Goal: Unclear

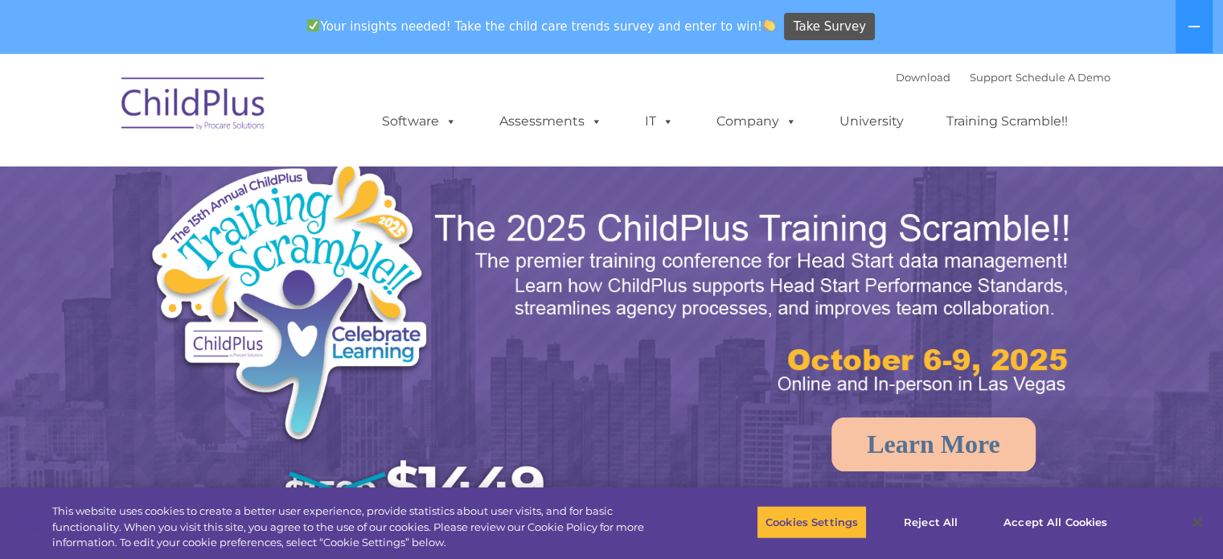
select select "MEDIUM"
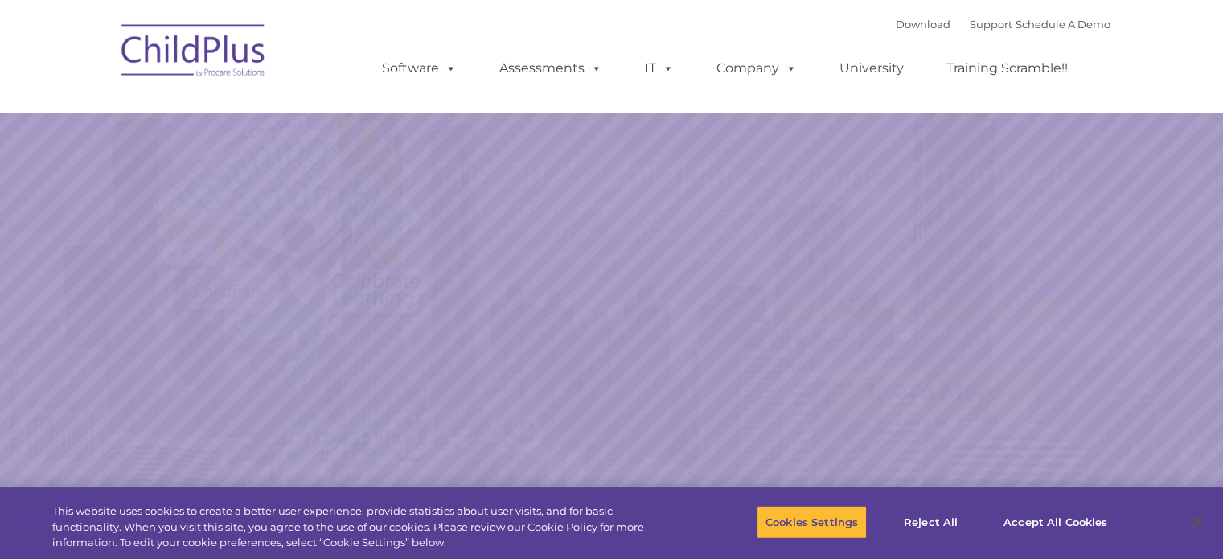
select select "MEDIUM"
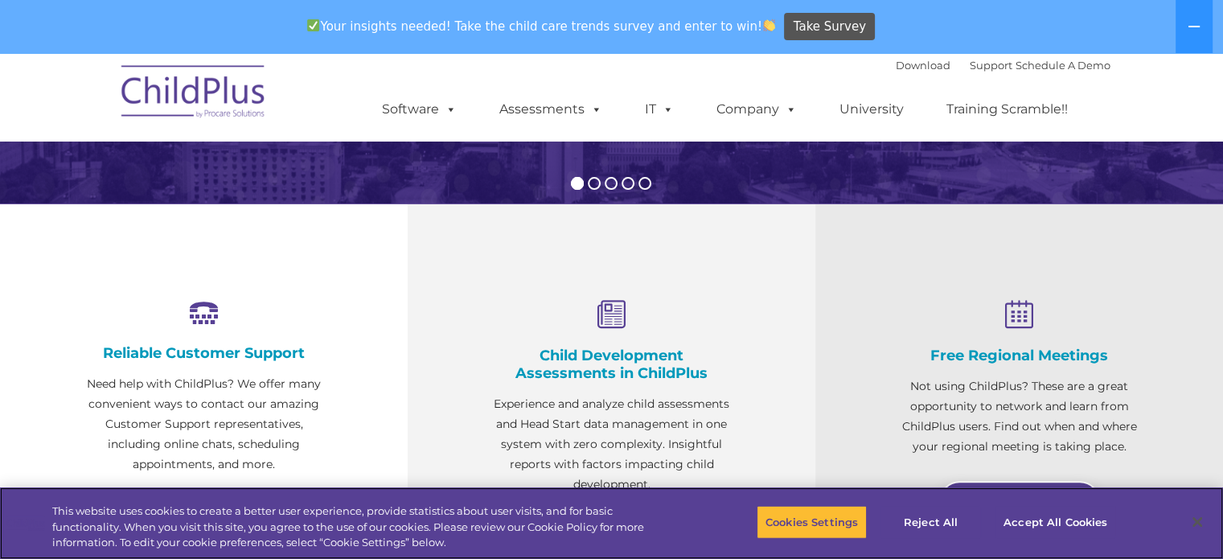
scroll to position [479, 0]
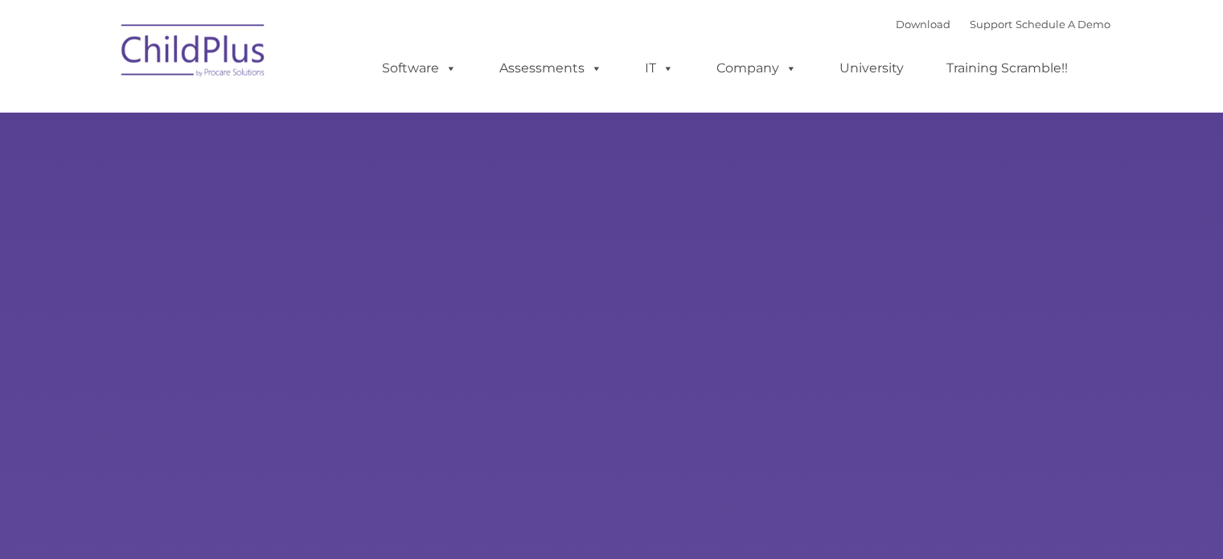
type input ""
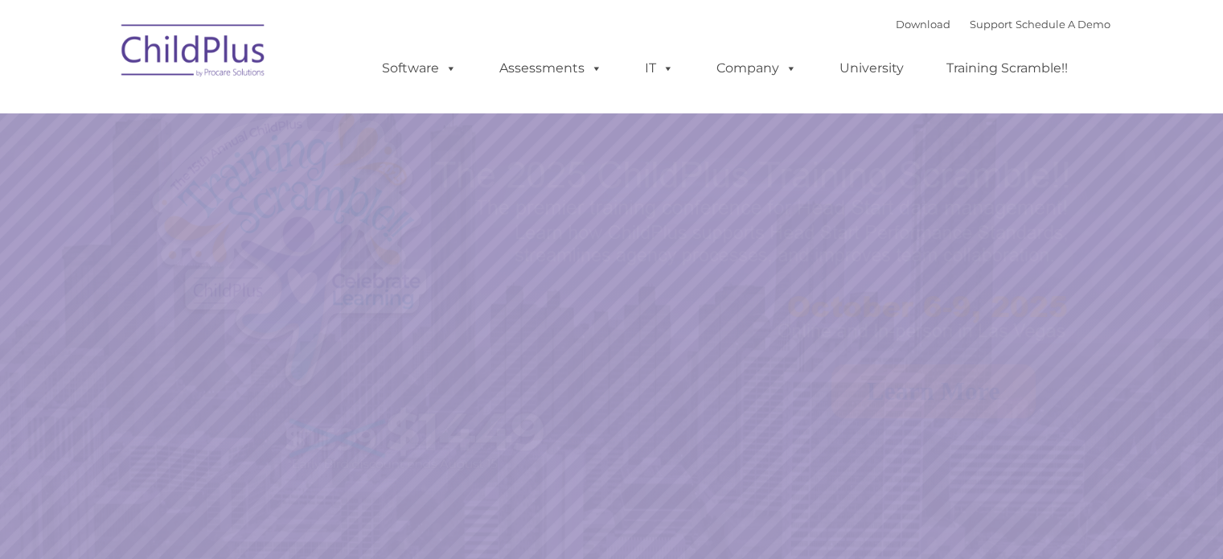
select select "MEDIUM"
